Goal: Task Accomplishment & Management: Complete application form

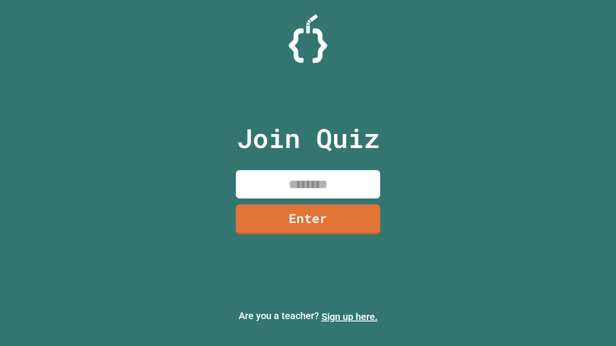
click at [349, 317] on link "Sign up here." at bounding box center [349, 317] width 56 height 12
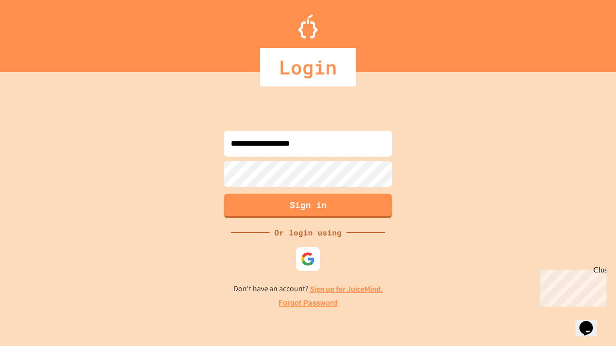
type input "**********"
